Goal: Information Seeking & Learning: Learn about a topic

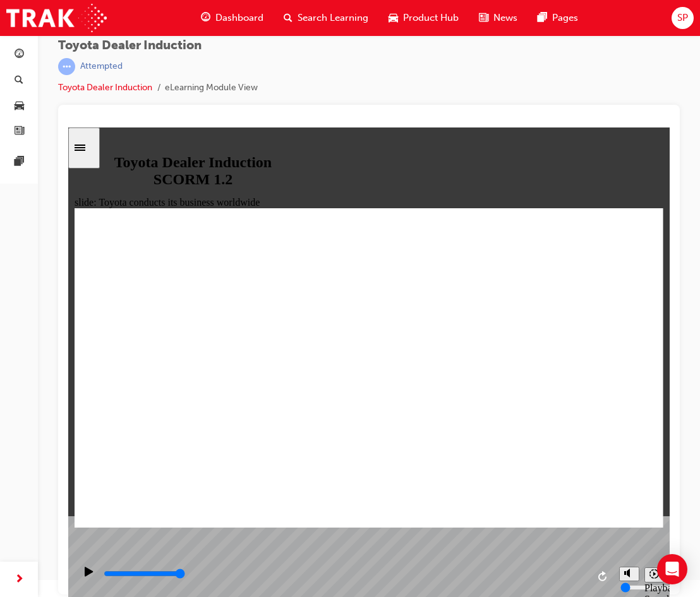
scroll to position [899, 0]
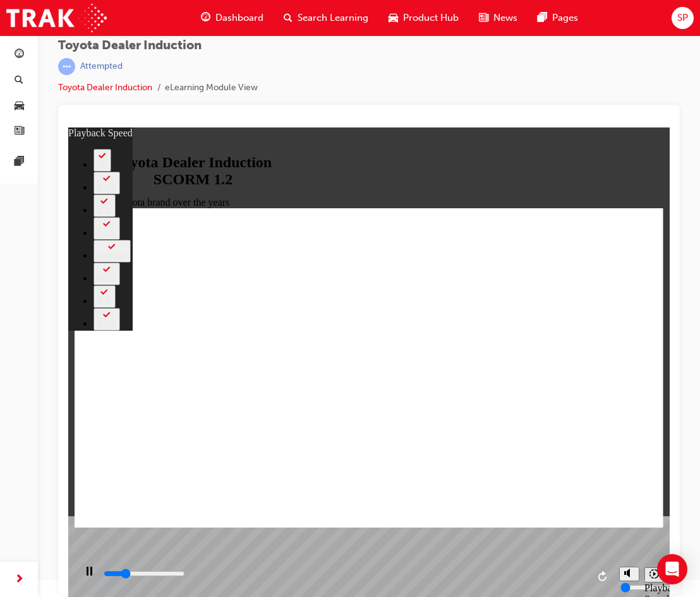
type input "2000"
type input "0"
type input "2200"
type input "0"
type input "2400"
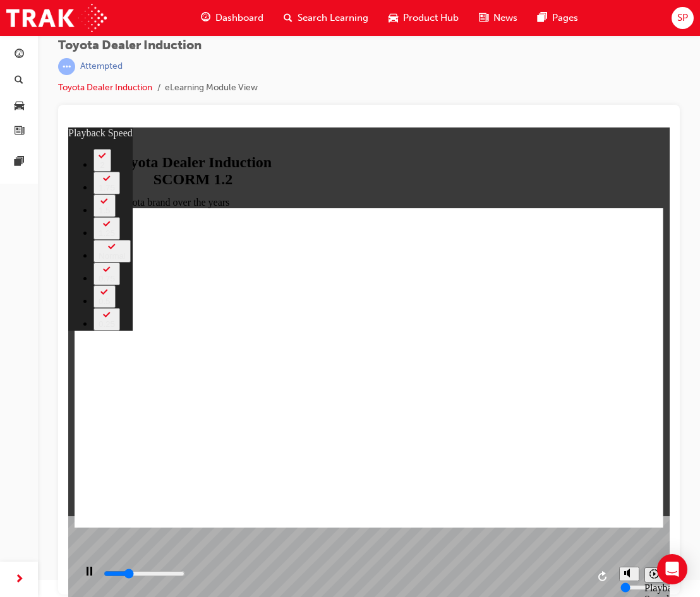
type input "1"
type input "2700"
type input "1"
type input "3000"
type input "1"
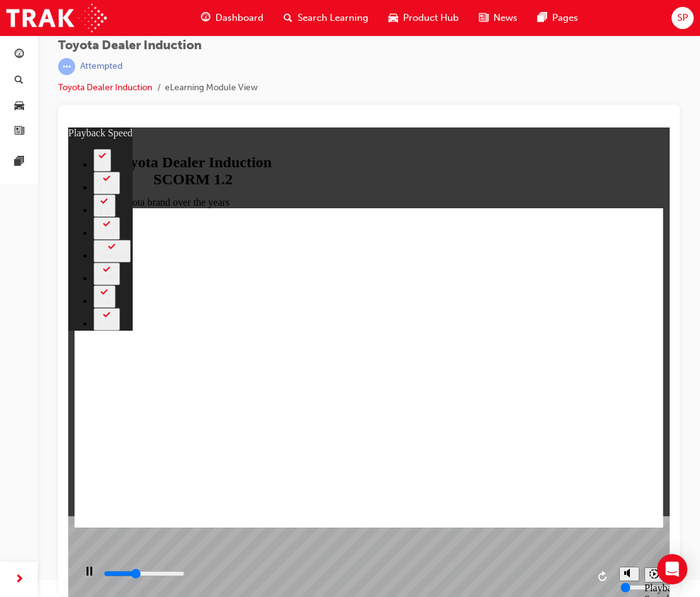
type input "3200"
type input "1"
type input "3500"
type input "2"
type input "3800"
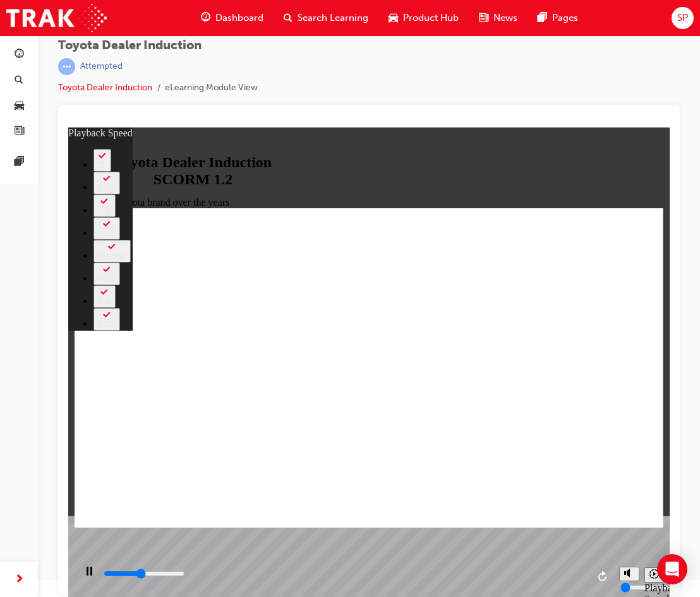
type input "2"
type input "4000"
type input "2"
type input "4300"
type input "2"
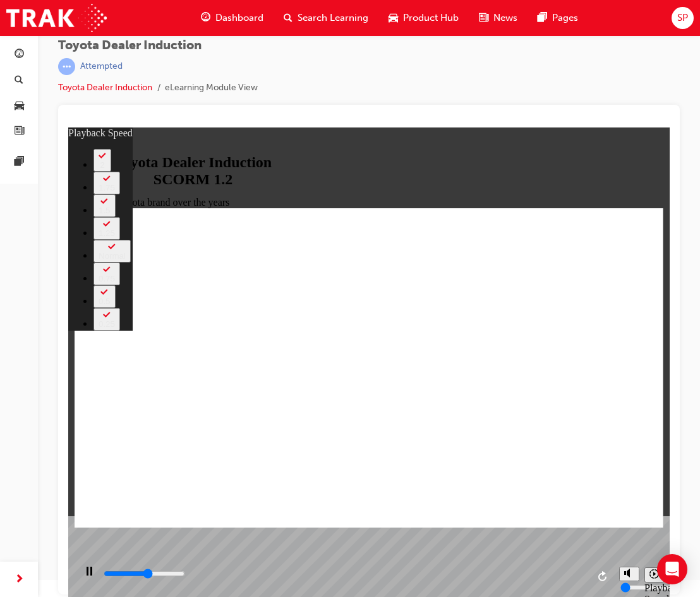
type input "4600"
type input "3"
type input "4800"
type input "3"
type input "5100"
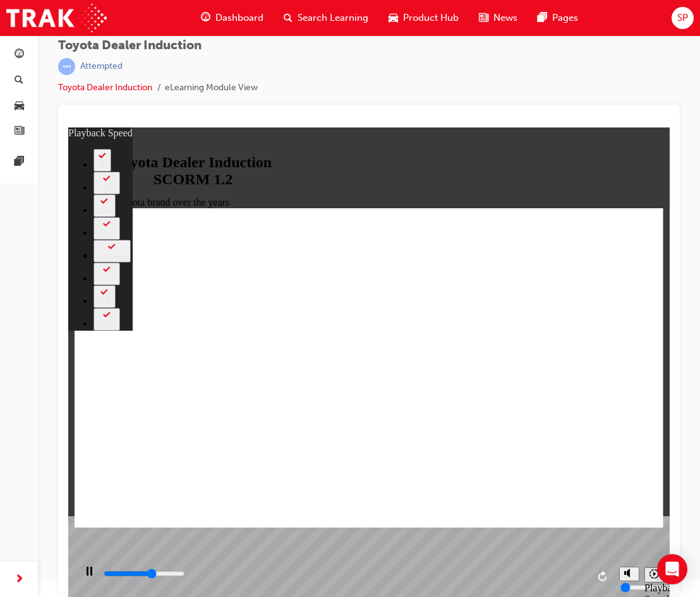
type input "3"
type input "5300"
type input "1"
type input "3"
type input "1"
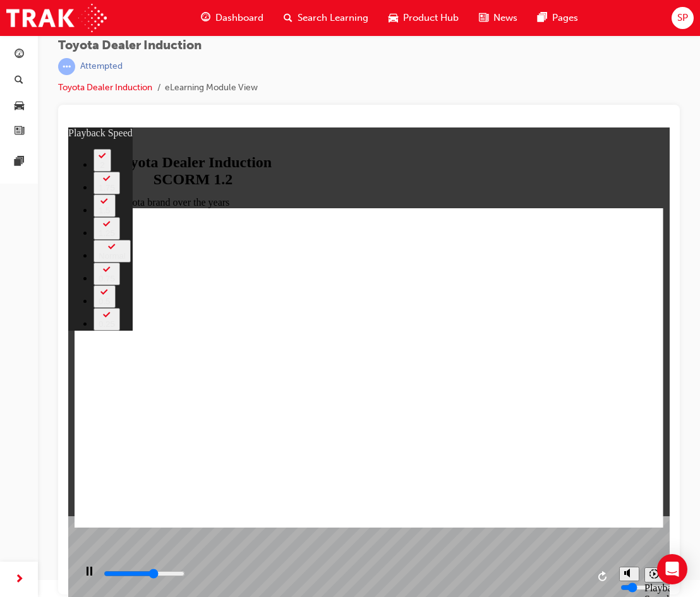
type input "5300"
type input "3"
type input "5300"
type input "3"
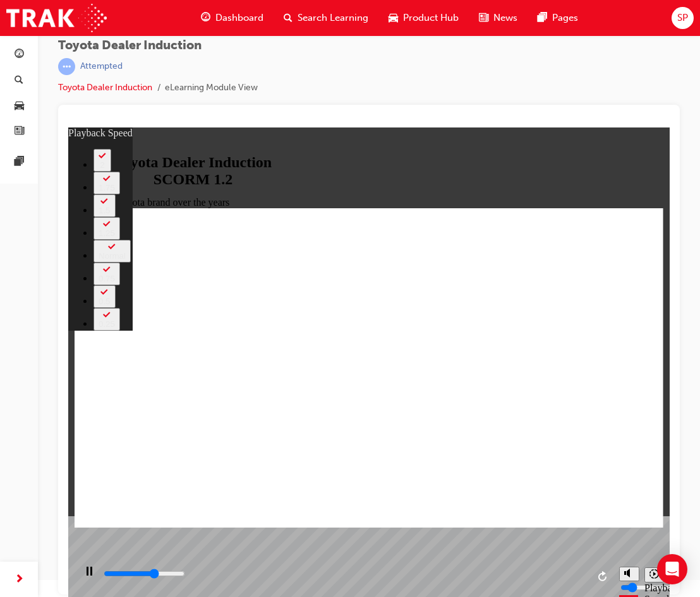
type input "5500"
type input "4"
type input "5700"
type input "4"
type input "6000"
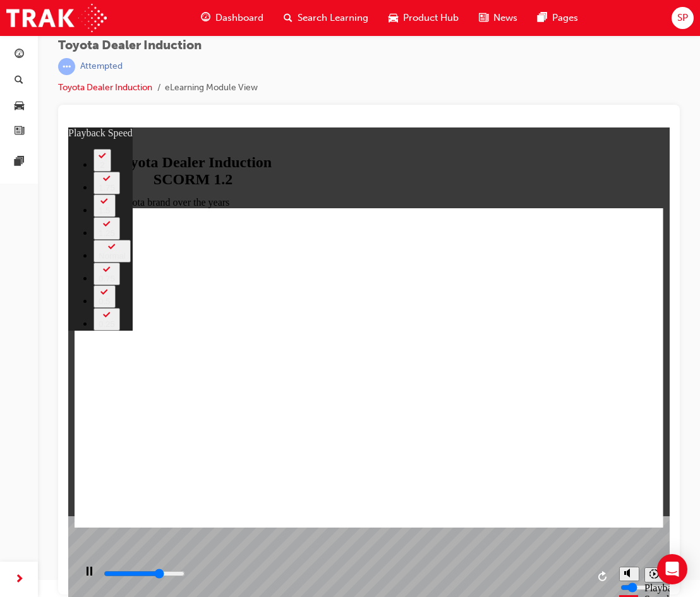
type input "4"
type input "6300"
type input "4"
type input "6500"
type input "5"
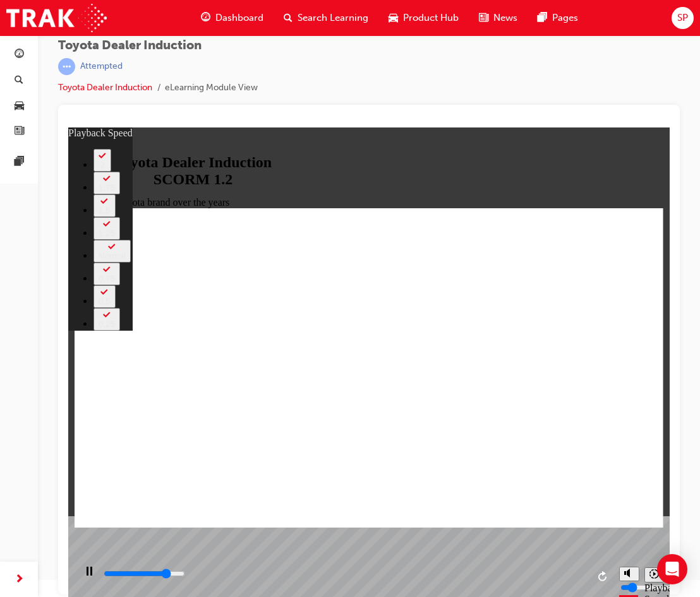
type input "6800"
type input "5"
type input "7000"
type input "5"
type input "7300"
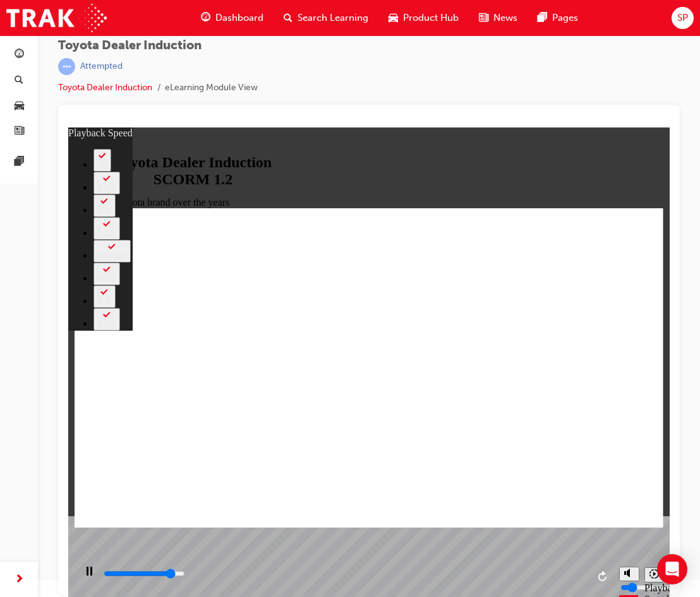
type input "5"
type input "7600"
type input "6"
type input "7800"
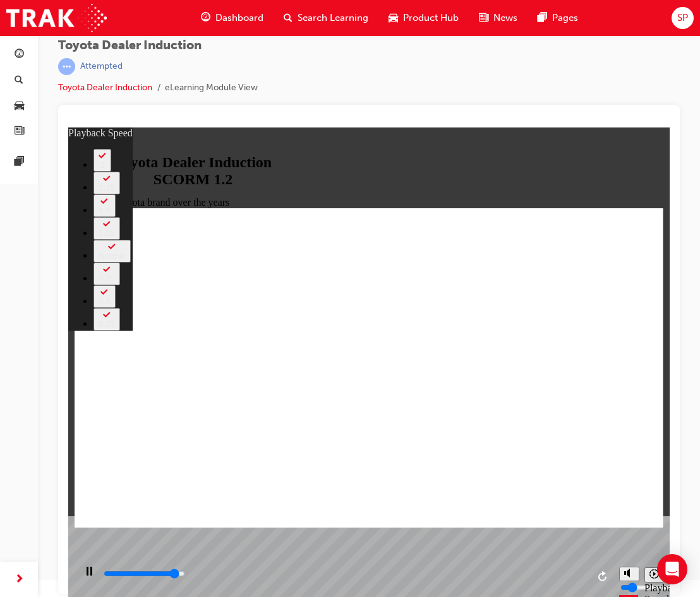
type input "90"
type input "7800"
type input "90"
type input "7900"
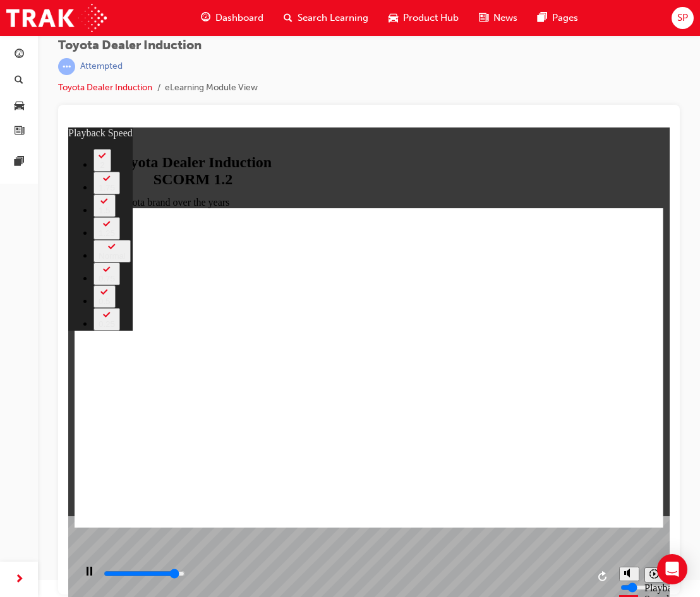
type input "90"
type input "8100"
type input "91"
type input "8400"
type input "91"
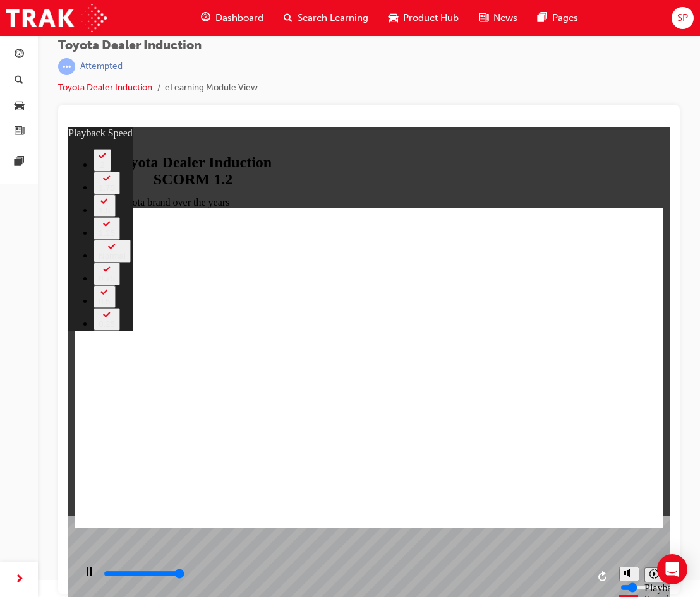
type input "8400"
type input "165"
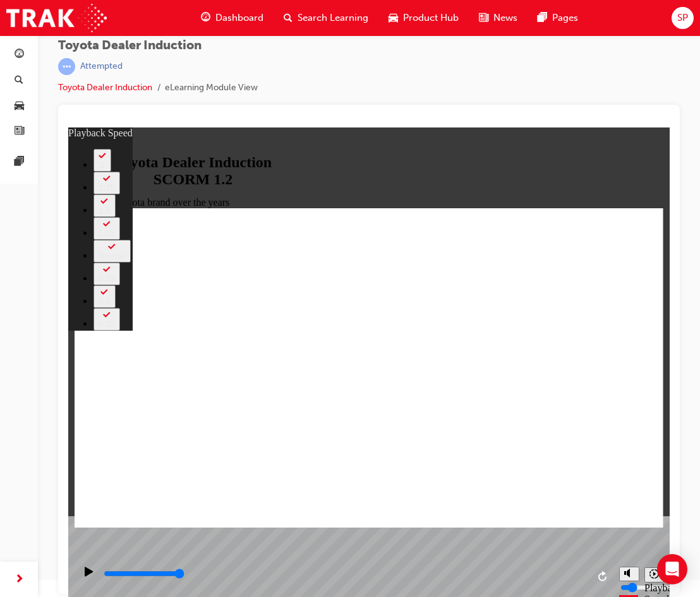
type input "0"
type input "165"
type input "0"
type input "165"
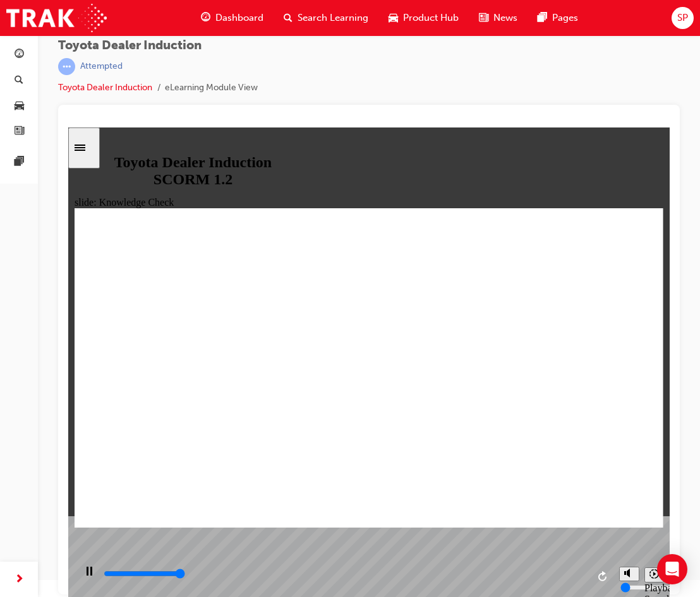
type input "5000"
radio input "true"
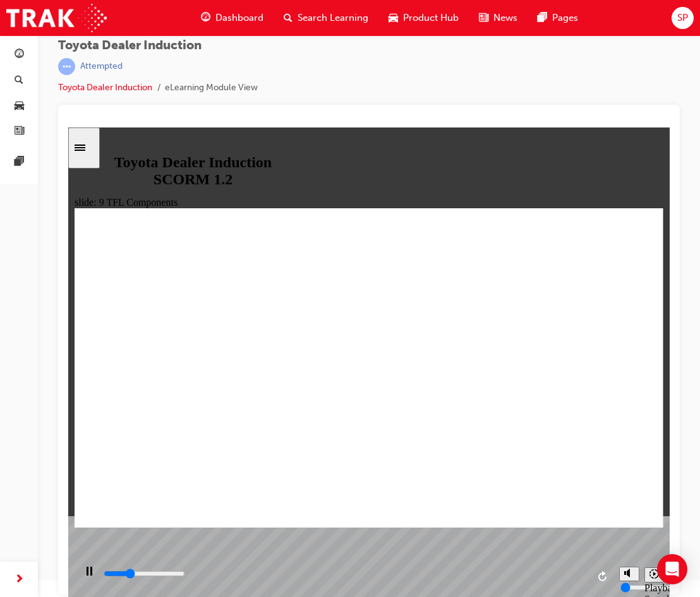
drag, startPoint x: 644, startPoint y: 352, endPoint x: 629, endPoint y: 357, distance: 16.2
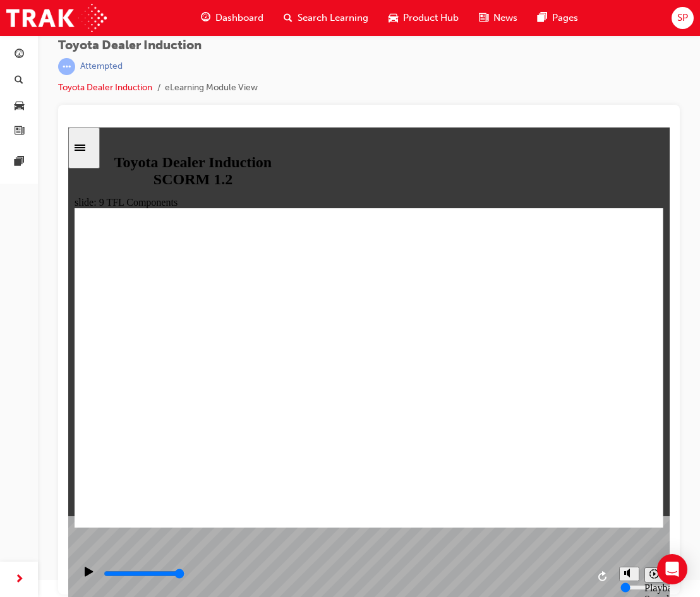
click at [458, 582] on div "playback controls" at bounding box center [344, 575] width 485 height 14
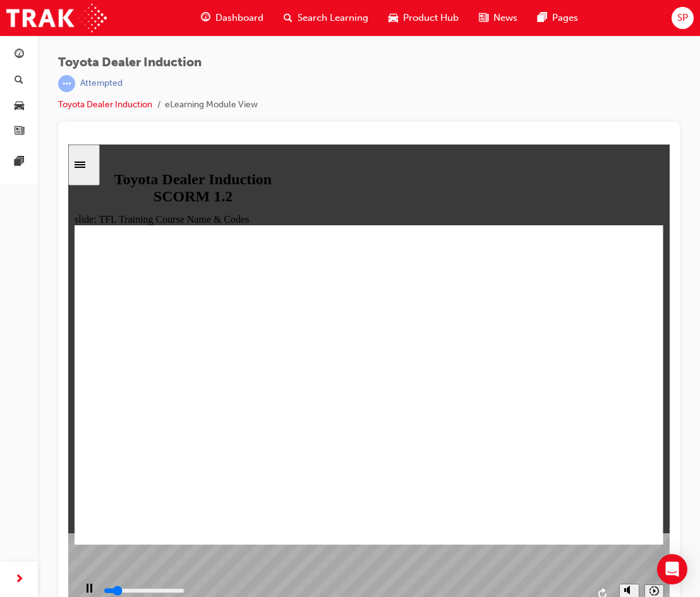
scroll to position [17, 0]
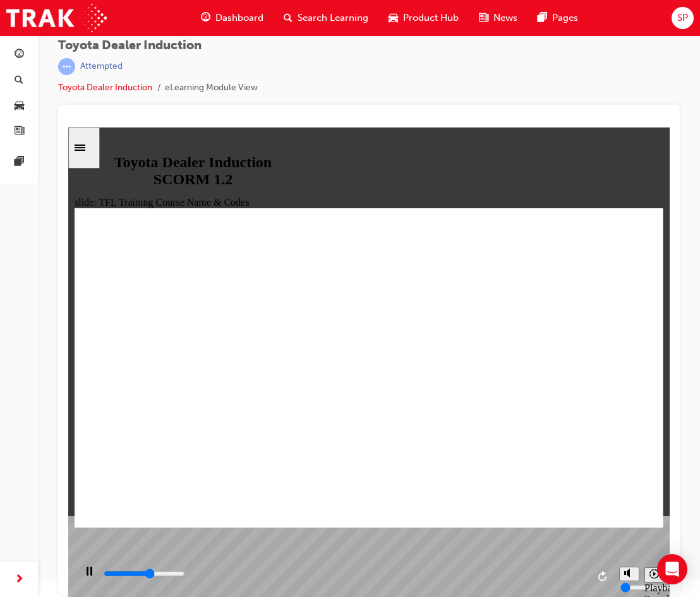
click at [550, 578] on div "playback controls" at bounding box center [344, 575] width 485 height 14
click at [185, 576] on input "slide progress" at bounding box center [144, 574] width 81 height 10
type input "10800"
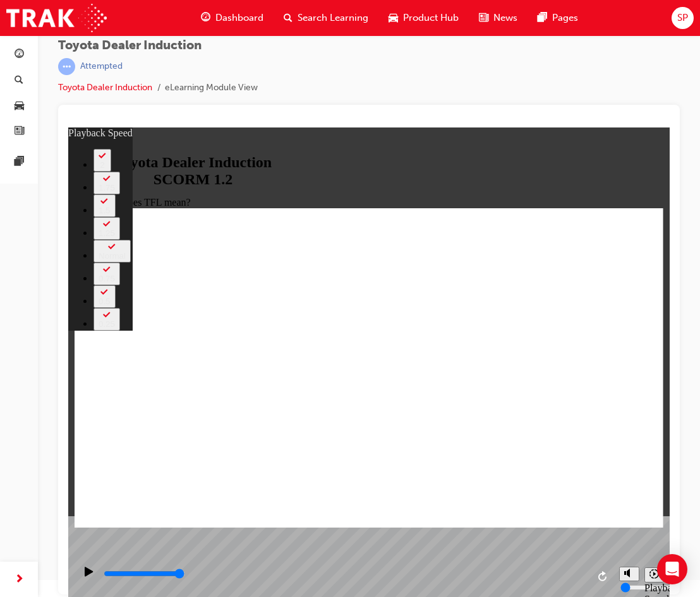
type input "139"
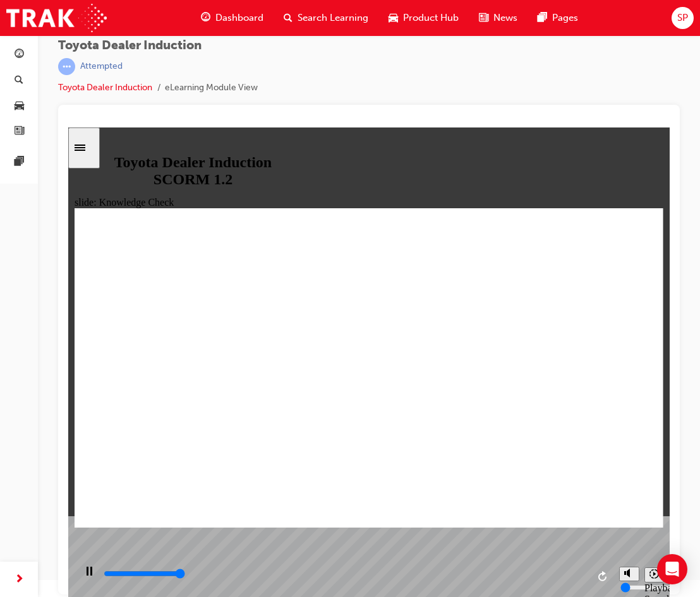
type input "5000"
radio input "true"
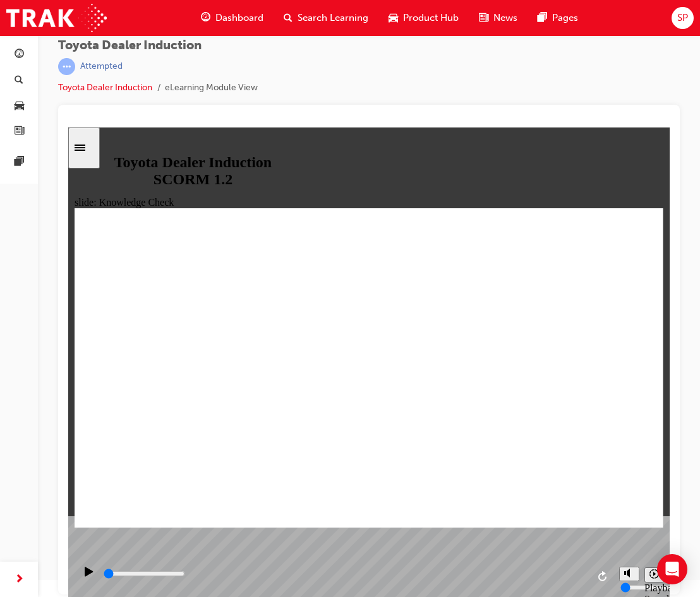
scroll to position [619, 0]
type input "1600"
radio input "true"
drag, startPoint x: 263, startPoint y: 436, endPoint x: 611, endPoint y: 238, distance: 401.0
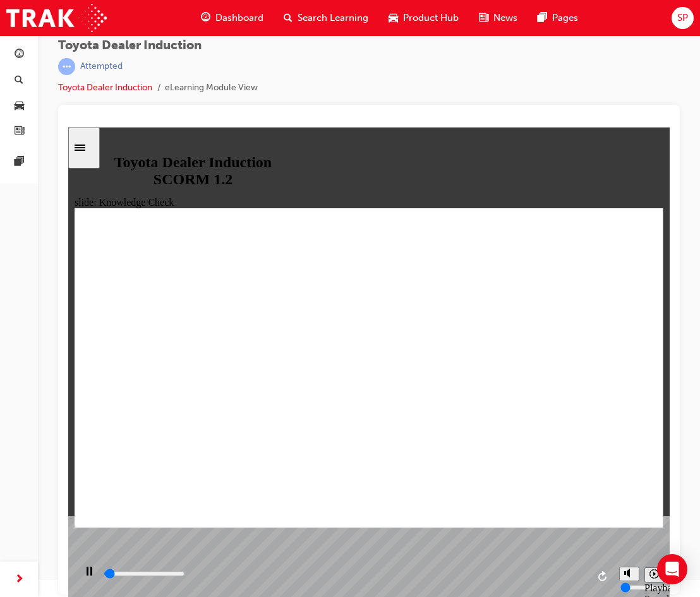
scroll to position [503, 0]
type input "3300"
